Goal: Information Seeking & Learning: Check status

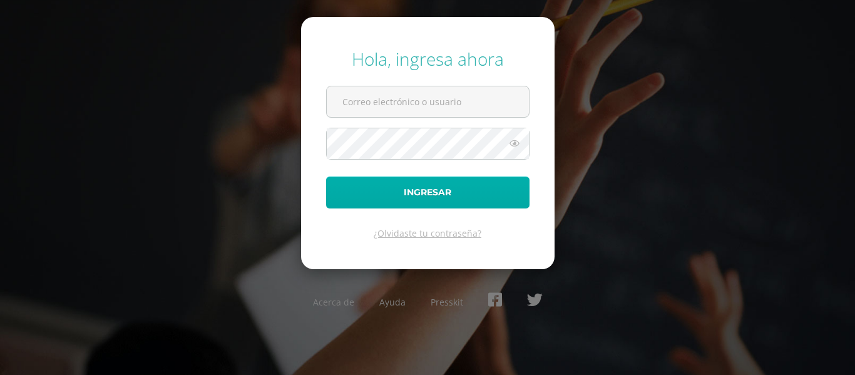
type input "[EMAIL_ADDRESS][DOMAIN_NAME]"
click at [413, 188] on button "Ingresar" at bounding box center [427, 192] width 203 height 32
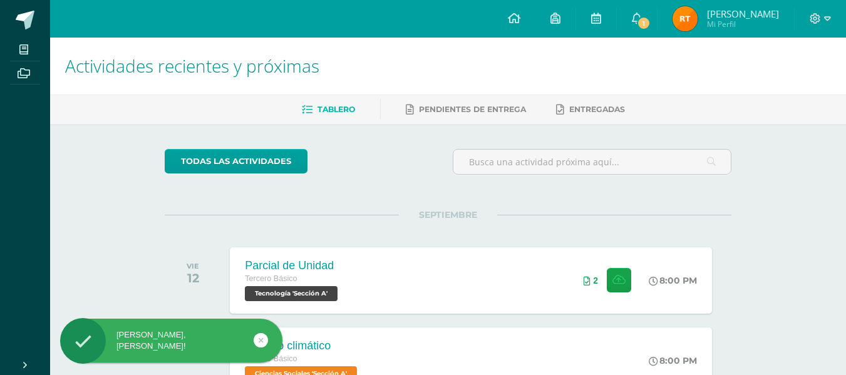
click at [686, 19] on img at bounding box center [684, 18] width 25 height 25
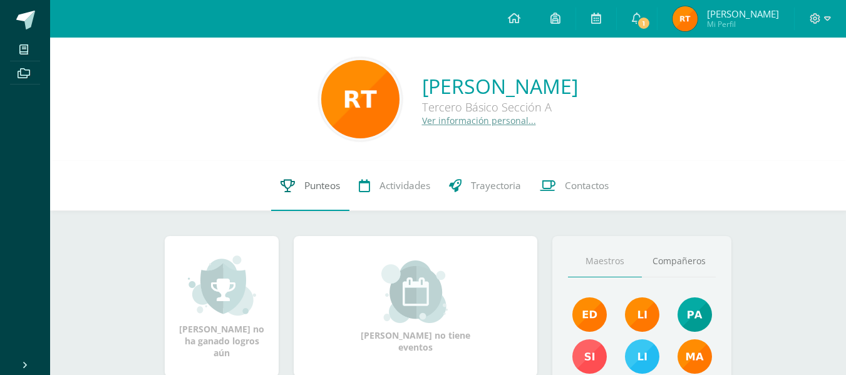
click at [325, 192] on span "Punteos" at bounding box center [322, 185] width 36 height 13
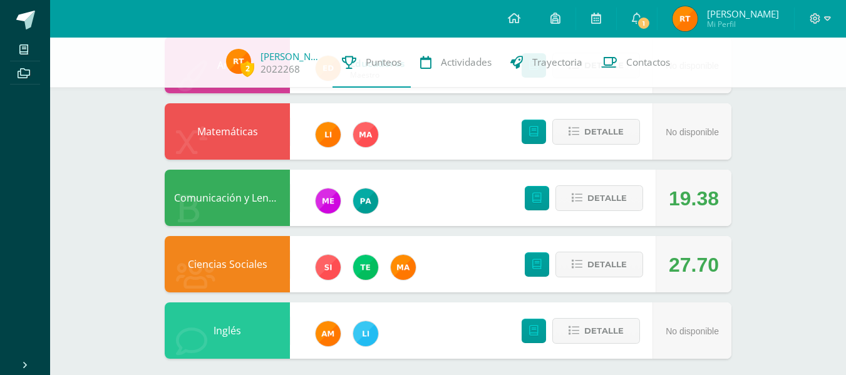
scroll to position [493, 0]
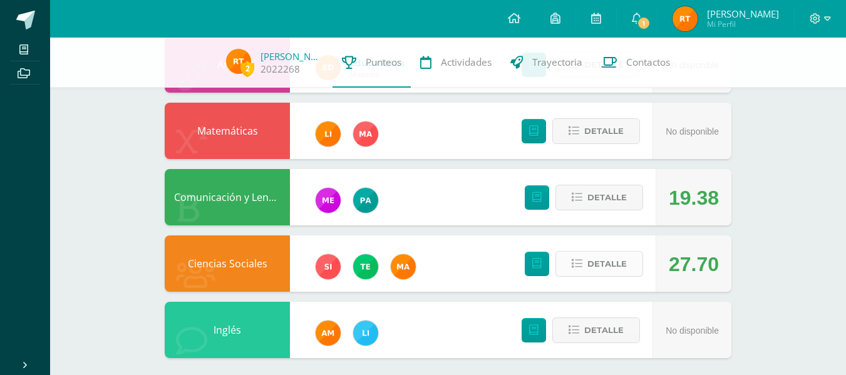
click at [580, 256] on button "Detalle" at bounding box center [599, 264] width 88 height 26
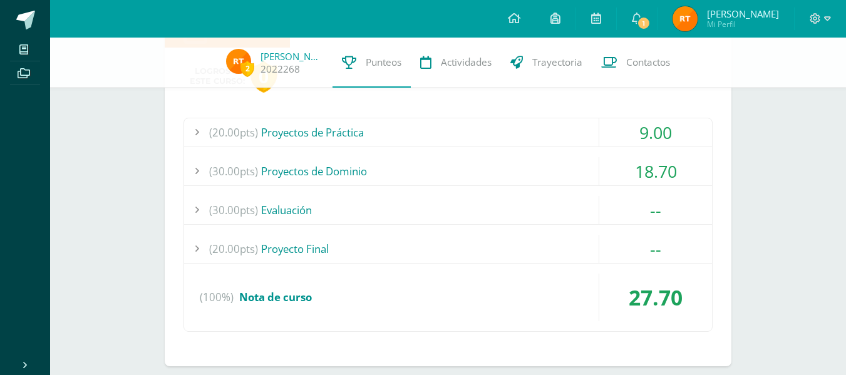
scroll to position [736, 0]
click at [448, 171] on div "(30.00pts) Proyectos de Dominio" at bounding box center [448, 172] width 528 height 28
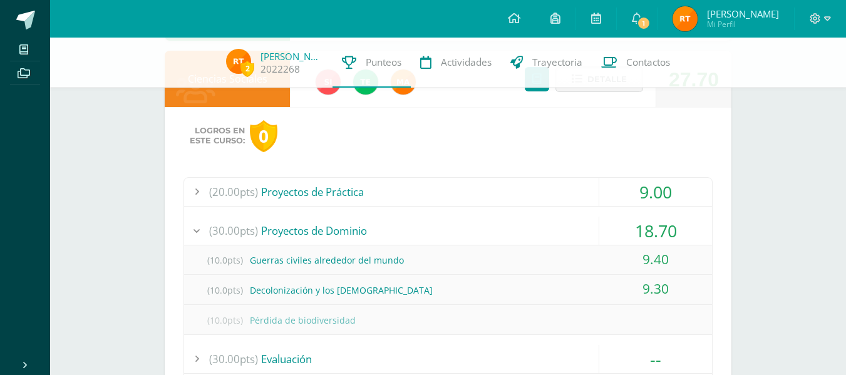
scroll to position [677, 0]
click at [434, 187] on div "(20.00pts) Proyectos de Práctica" at bounding box center [448, 192] width 528 height 28
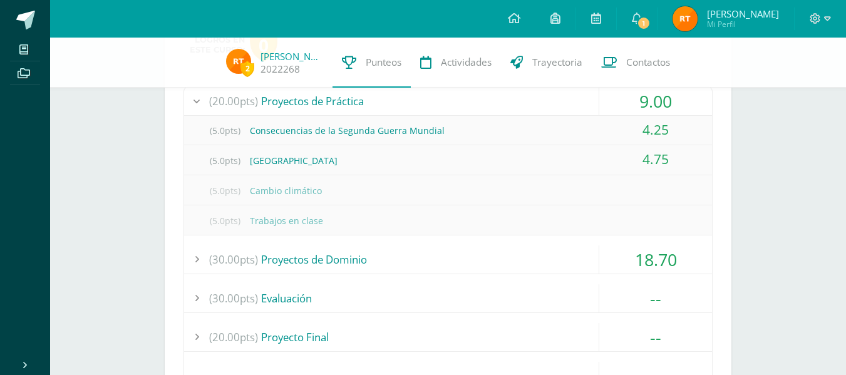
scroll to position [774, 0]
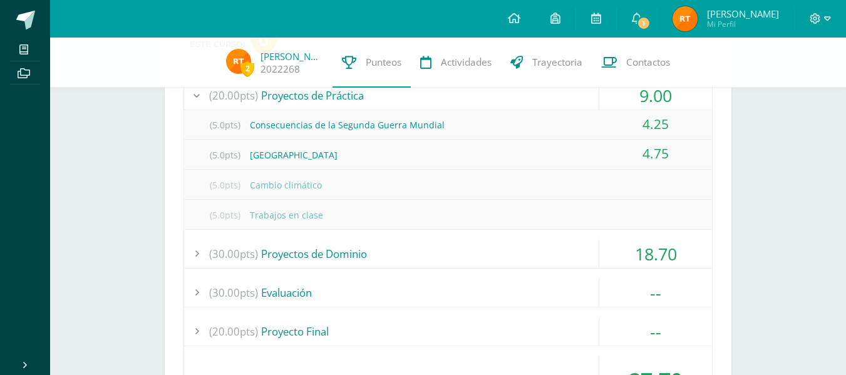
click at [398, 254] on div "(30.00pts) Proyectos de Dominio" at bounding box center [448, 254] width 528 height 28
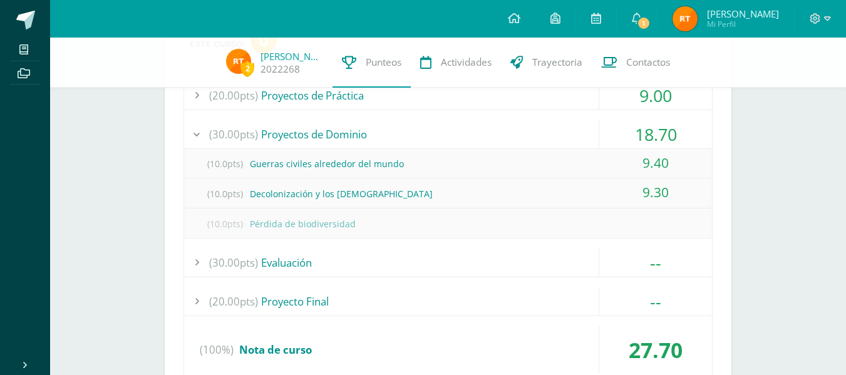
click at [334, 131] on div "(30.00pts) Proyectos de Dominio" at bounding box center [448, 134] width 528 height 28
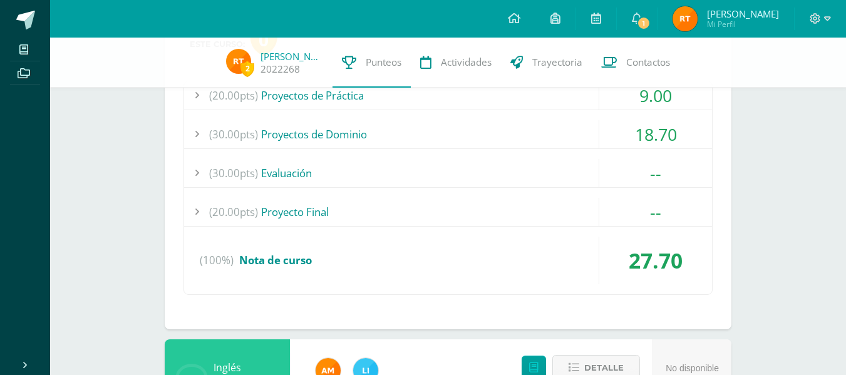
click at [334, 131] on div "(30.00pts) Proyectos de Dominio" at bounding box center [448, 134] width 528 height 28
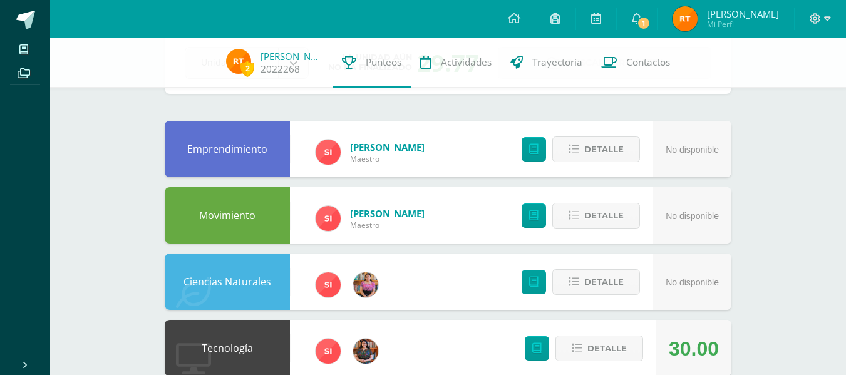
scroll to position [0, 0]
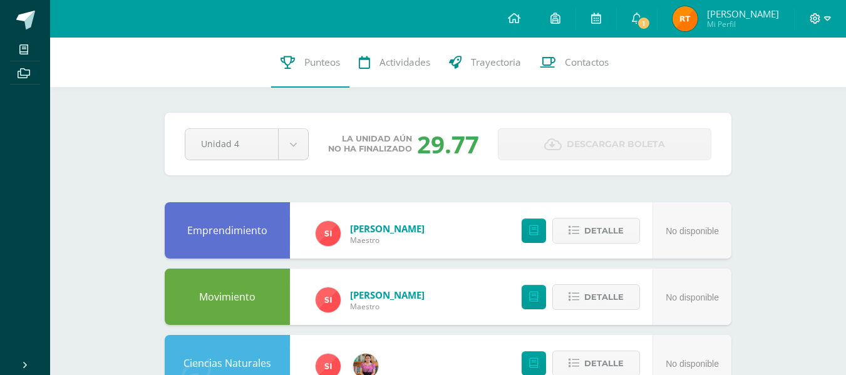
click at [822, 18] on span at bounding box center [819, 19] width 21 height 14
click at [795, 89] on span "Cerrar sesión" at bounding box center [787, 85] width 56 height 12
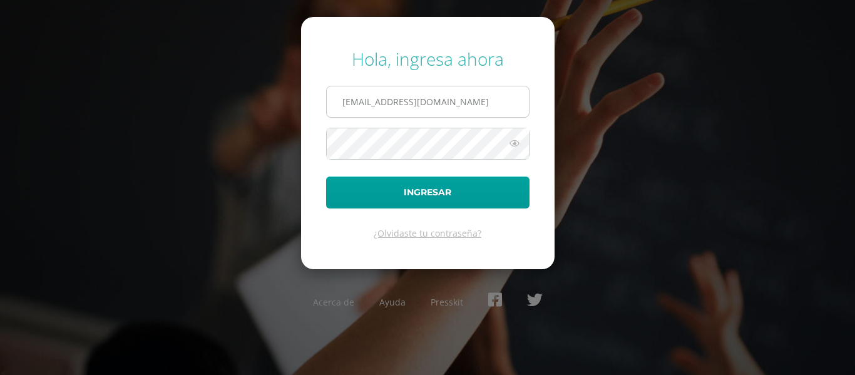
click at [376, 101] on input "[EMAIL_ADDRESS][DOMAIN_NAME]" at bounding box center [428, 101] width 202 height 31
type input "2022008@maiagt.org"
click at [326, 176] on button "Ingresar" at bounding box center [427, 192] width 203 height 32
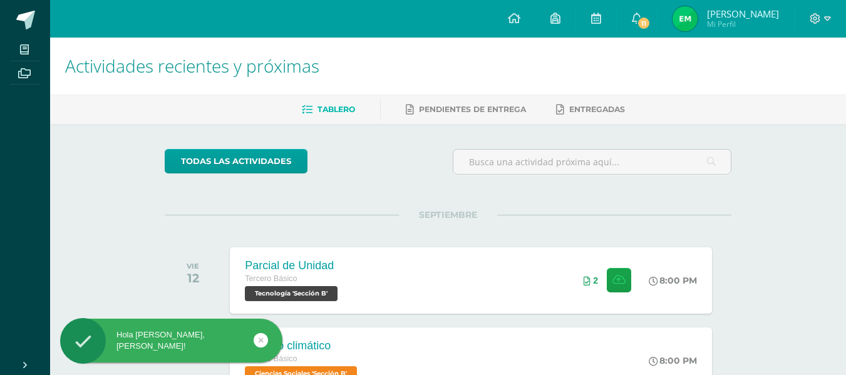
click at [697, 26] on img at bounding box center [684, 18] width 25 height 25
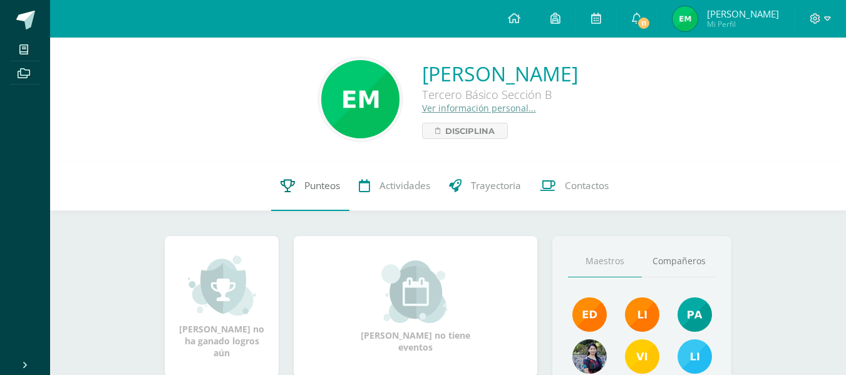
click at [313, 193] on link "Punteos" at bounding box center [310, 186] width 78 height 50
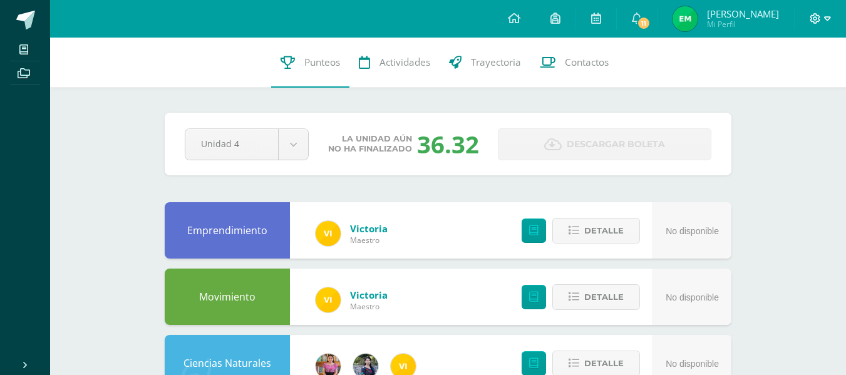
click at [813, 15] on icon at bounding box center [815, 18] width 11 height 11
click at [766, 87] on span "Cerrar sesión" at bounding box center [787, 85] width 56 height 12
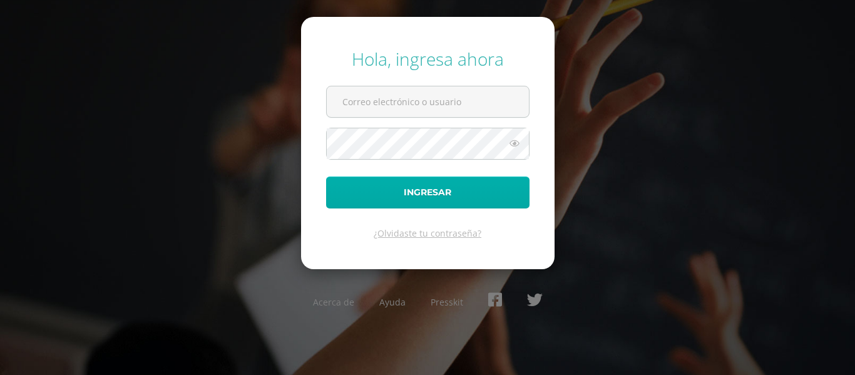
type input "[EMAIL_ADDRESS][DOMAIN_NAME]"
click at [398, 185] on button "Ingresar" at bounding box center [427, 192] width 203 height 32
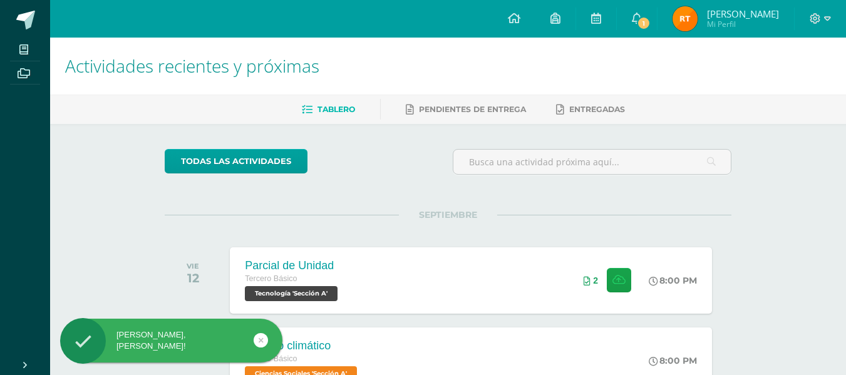
click at [707, 11] on span "Rosa Fabiola Lis Mi Perfil" at bounding box center [725, 18] width 111 height 25
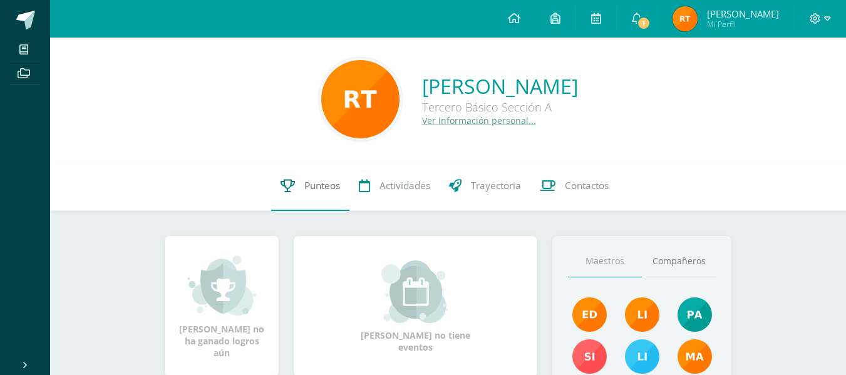
click at [311, 183] on span "Punteos" at bounding box center [322, 185] width 36 height 13
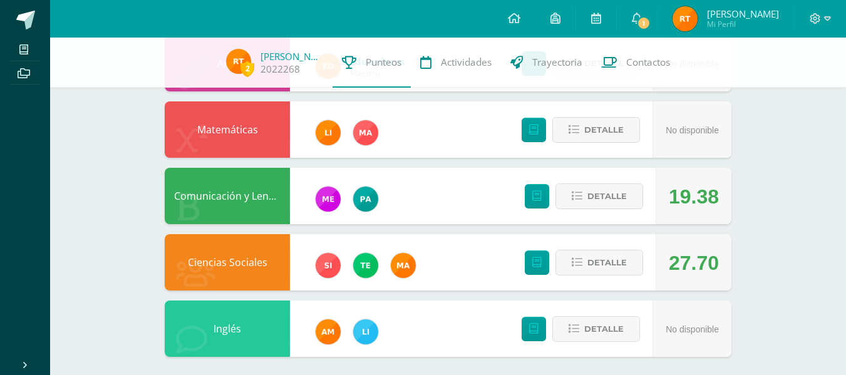
scroll to position [494, 0]
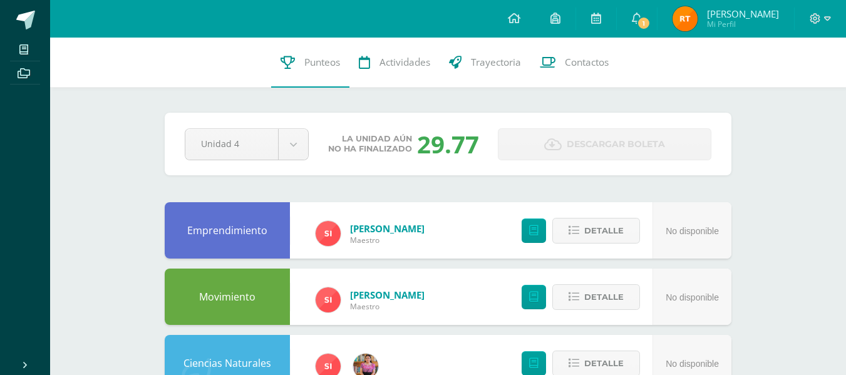
click at [822, 9] on div at bounding box center [819, 19] width 51 height 38
click at [824, 13] on icon at bounding box center [827, 18] width 7 height 11
click at [793, 85] on span "Cerrar sesión" at bounding box center [787, 85] width 56 height 12
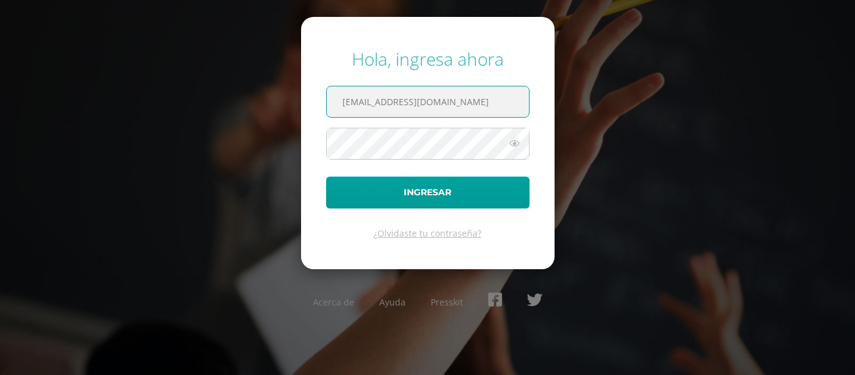
click at [377, 102] on input "2022019@maiagt.org" at bounding box center [428, 101] width 202 height 31
type input "2022007@maiagt.org"
click at [326, 176] on button "Ingresar" at bounding box center [427, 192] width 203 height 32
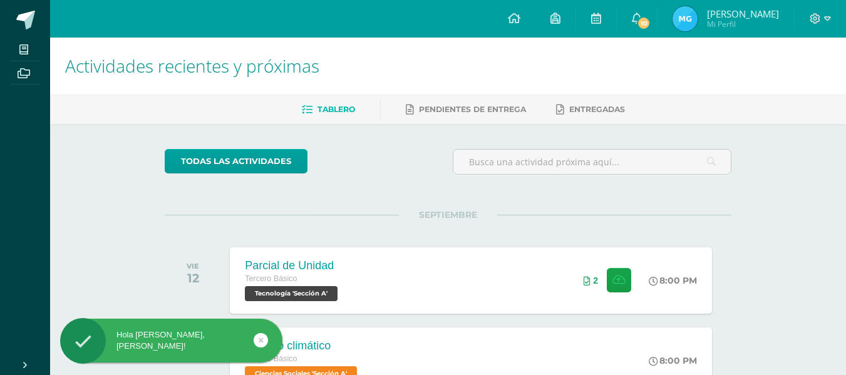
click at [697, 26] on img at bounding box center [684, 18] width 25 height 25
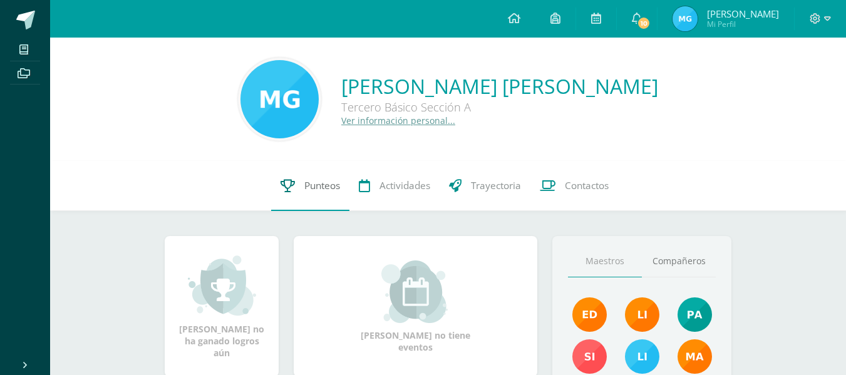
click at [306, 193] on link "Punteos" at bounding box center [310, 186] width 78 height 50
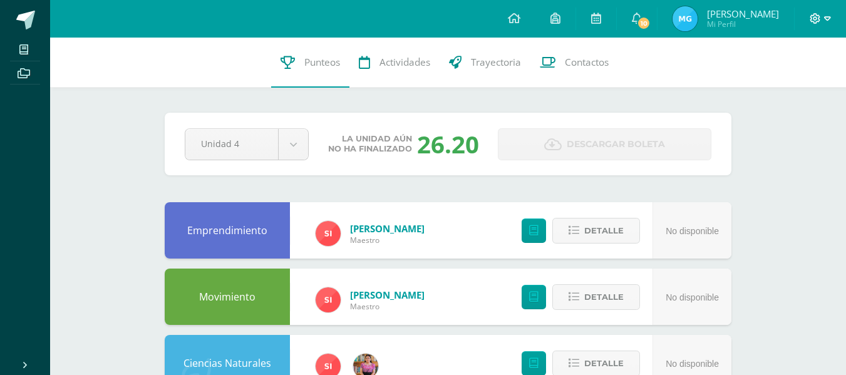
click at [824, 18] on icon at bounding box center [827, 18] width 7 height 4
click at [775, 83] on span "Cerrar sesión" at bounding box center [787, 85] width 56 height 12
